Goal: Information Seeking & Learning: Learn about a topic

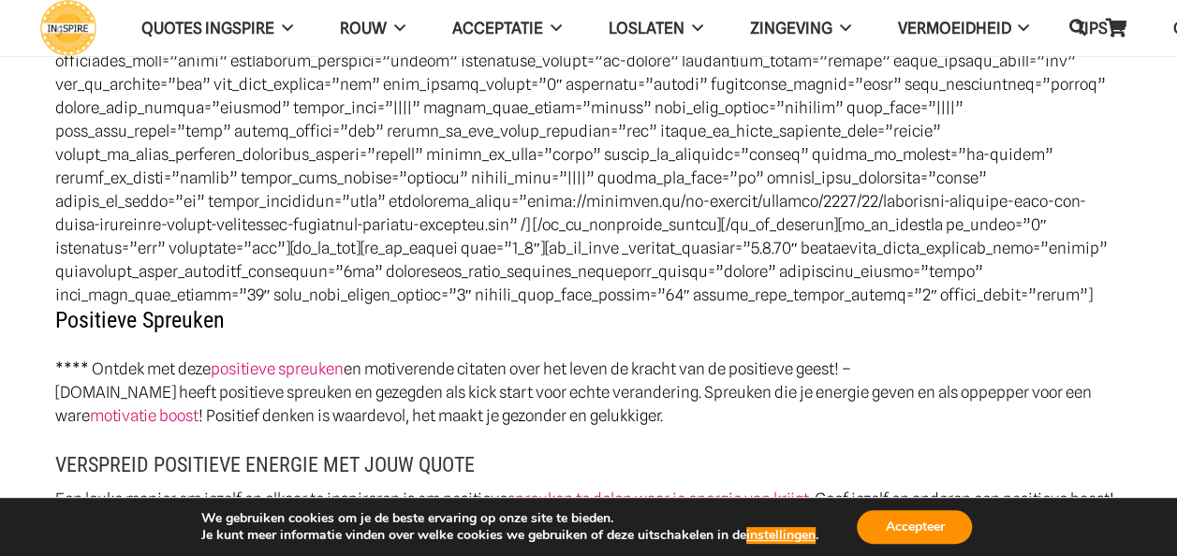
scroll to position [537, 0]
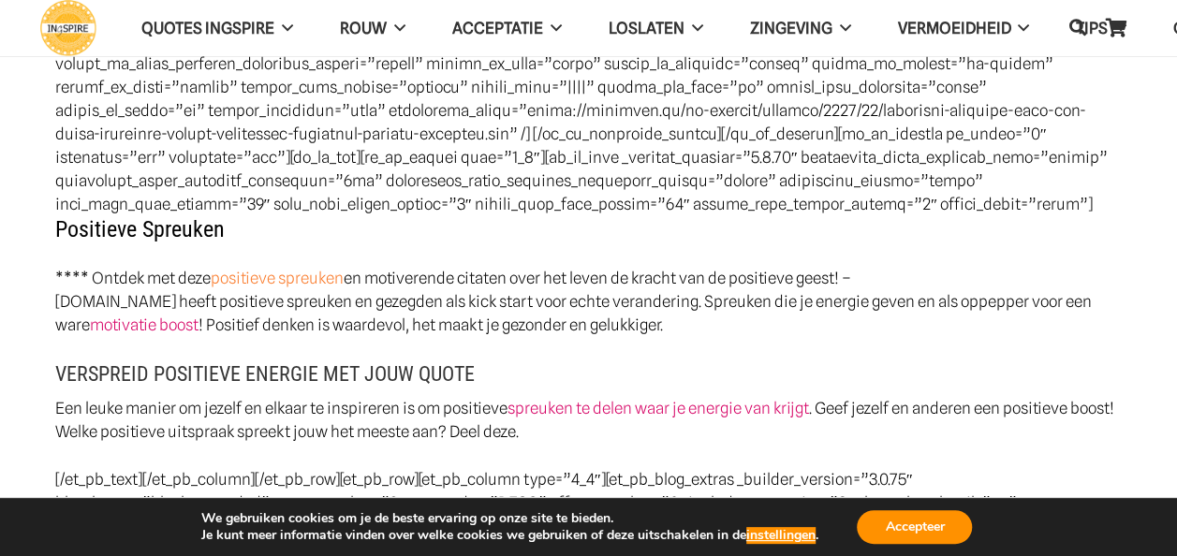
click at [257, 269] on link "positieve spreuken" at bounding box center [277, 278] width 133 height 19
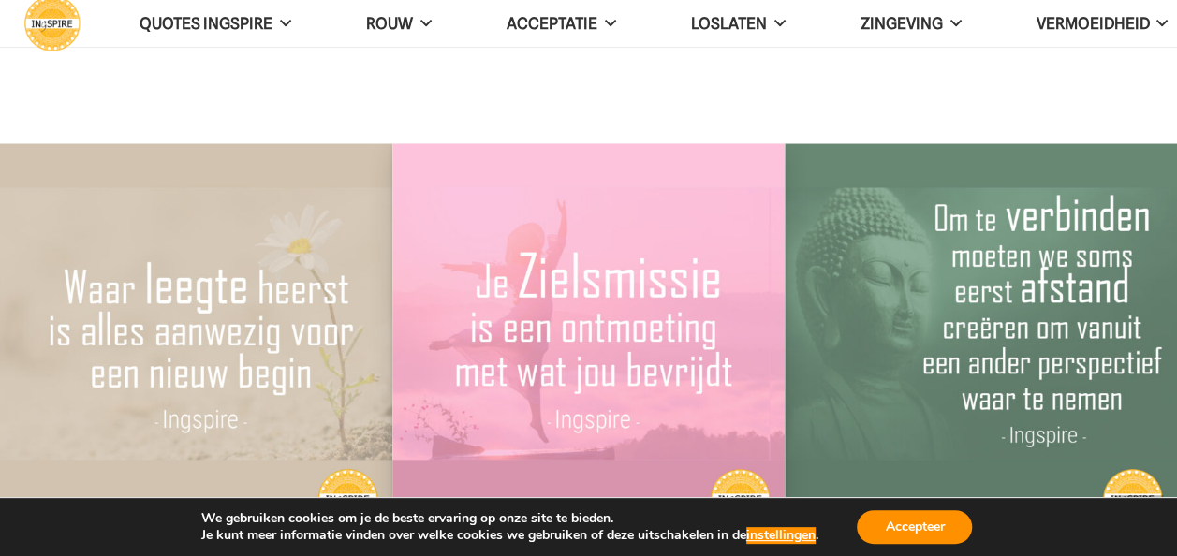
scroll to position [4244, 0]
